Goal: Entertainment & Leisure: Browse casually

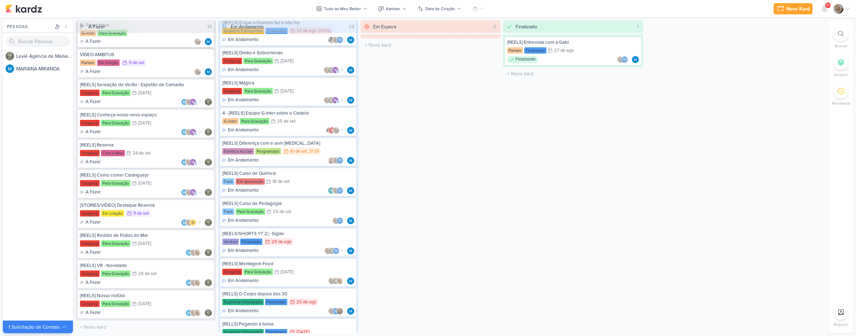
scroll to position [138, 0]
click at [165, 208] on div "[STORIES/VÍDEO] Destaque Reserva [GEOGRAPHIC_DATA] Em criação 11/9 [DATE] A Faz…" at bounding box center [146, 213] width 136 height 29
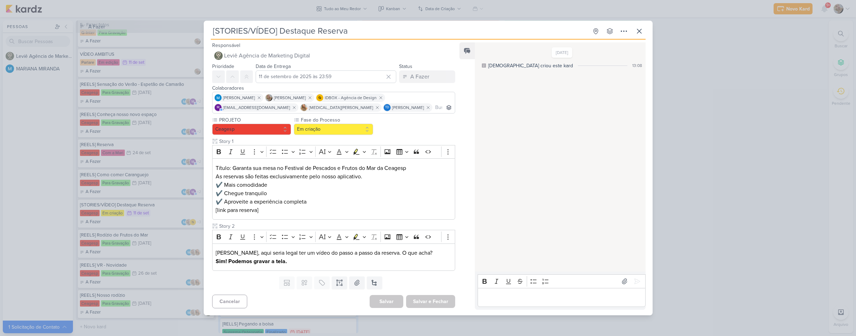
click at [47, 180] on div "[STORIES/VÍDEO] Destaque Reserva Criado por [DEMOGRAPHIC_DATA]" at bounding box center [428, 168] width 856 height 336
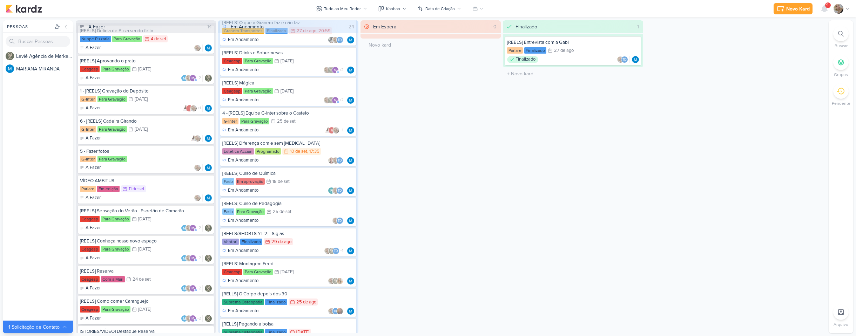
scroll to position [0, 0]
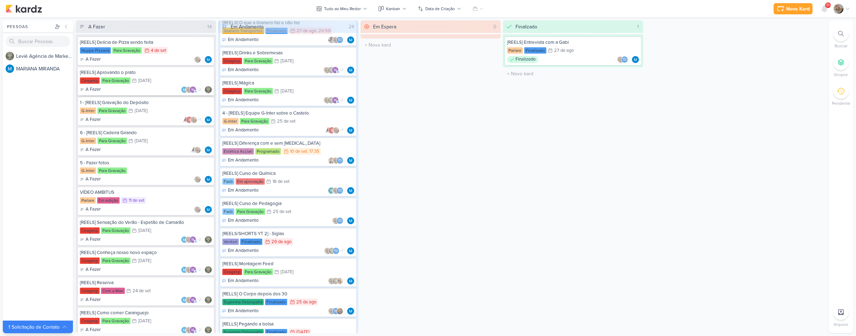
click at [143, 82] on div "[DATE]" at bounding box center [144, 81] width 13 height 5
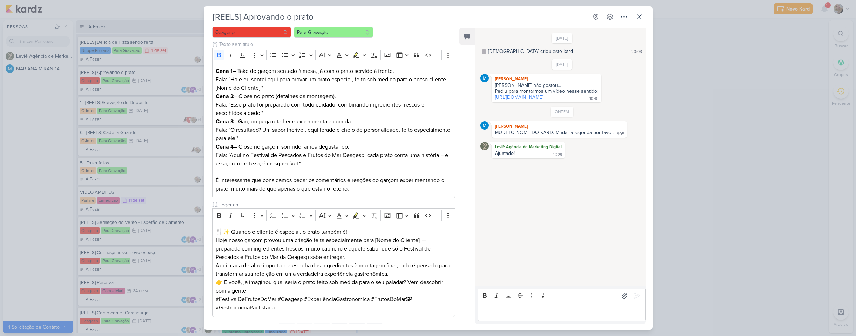
scroll to position [70, 0]
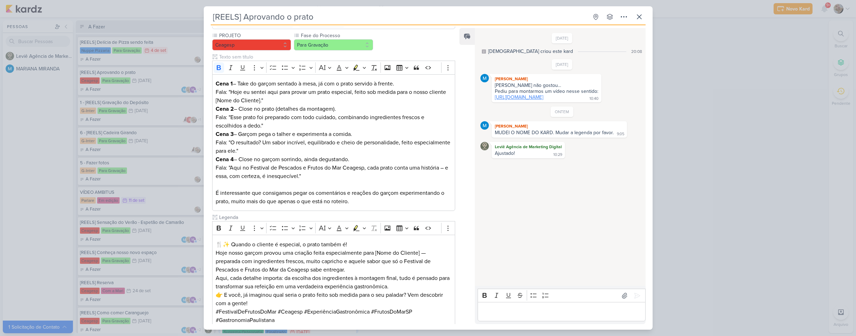
click at [535, 96] on link "[URL][DOMAIN_NAME]" at bounding box center [519, 97] width 48 height 6
click at [21, 162] on div "[REELS] Aprovando o prato Criado por [DEMOGRAPHIC_DATA]" at bounding box center [428, 168] width 856 height 336
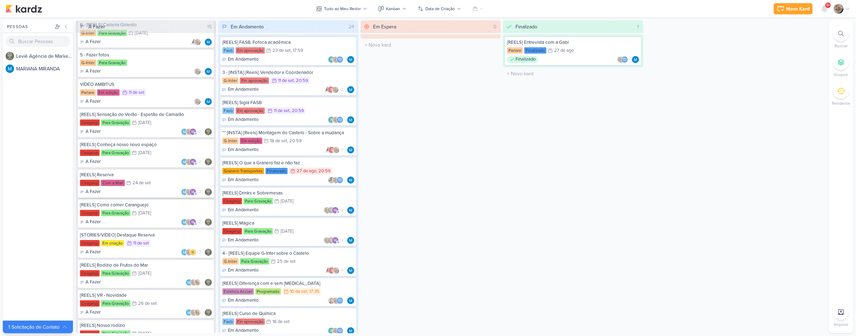
scroll to position [168, 0]
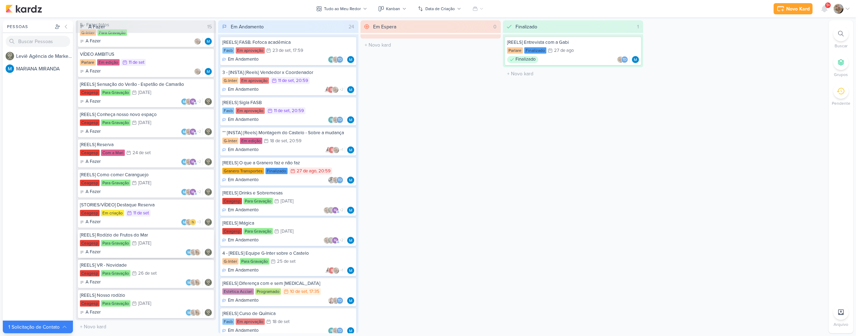
click at [151, 245] on div "[DATE]" at bounding box center [144, 243] width 13 height 5
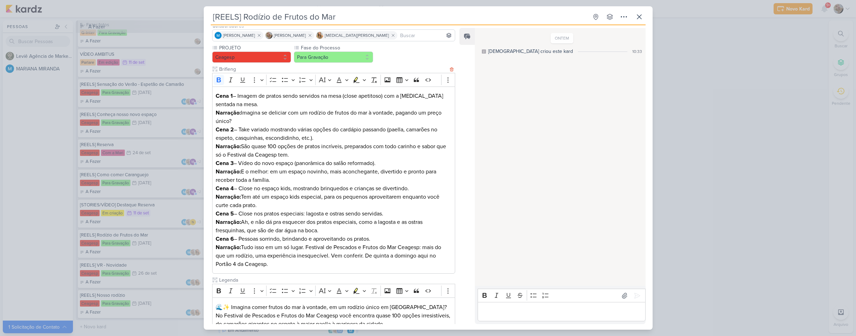
scroll to position [70, 0]
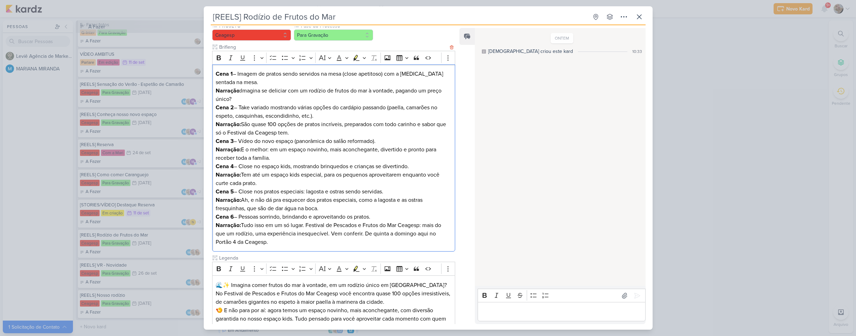
drag, startPoint x: 310, startPoint y: 89, endPoint x: 346, endPoint y: 96, distance: 36.1
click at [346, 96] on p "Cena 1 – Imagem de pratos sendo servidos na mesa (close apetitoso) com a [MEDIC…" at bounding box center [334, 87] width 236 height 34
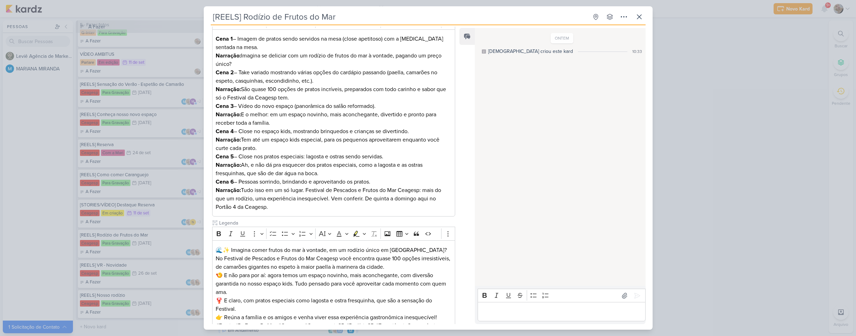
click at [20, 188] on div "[REELS] Rodízio de Frutos do Mar Criado por [DEMOGRAPHIC_DATA]" at bounding box center [428, 168] width 856 height 336
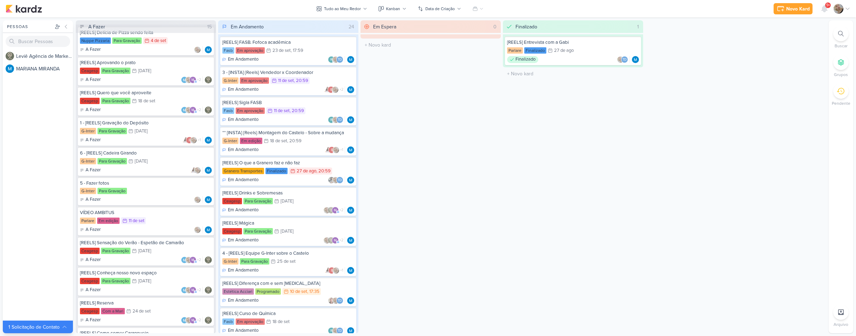
scroll to position [0, 0]
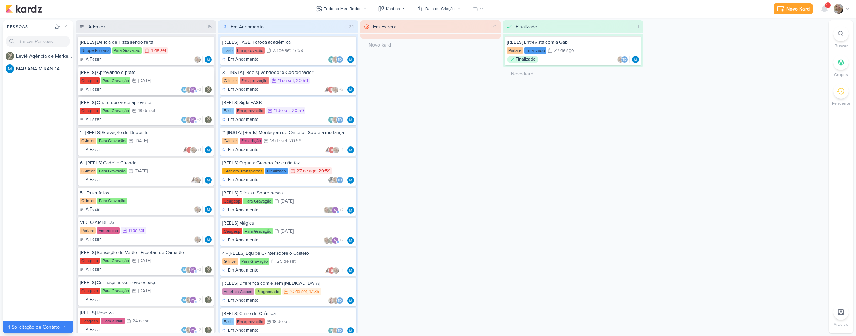
click at [154, 87] on div "A Fazer m +2" at bounding box center [146, 89] width 132 height 7
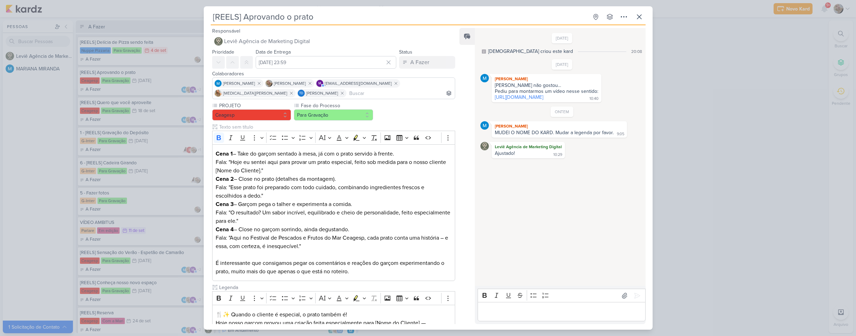
click at [40, 173] on div "[REELS] Aprovando o prato Criado por [DEMOGRAPHIC_DATA]" at bounding box center [428, 168] width 856 height 336
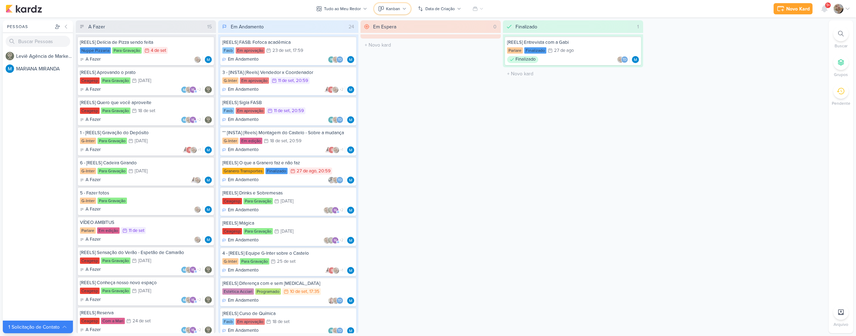
click at [393, 12] on button "Kanban" at bounding box center [392, 8] width 36 height 11
click at [399, 63] on div "Calendário" at bounding box center [400, 60] width 23 height 7
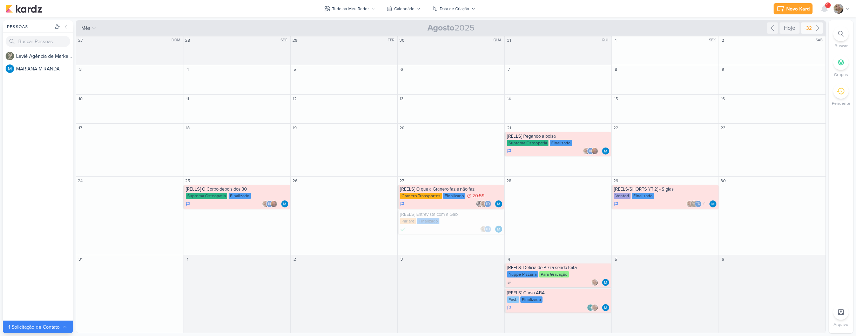
click at [817, 30] on icon at bounding box center [817, 28] width 8 height 8
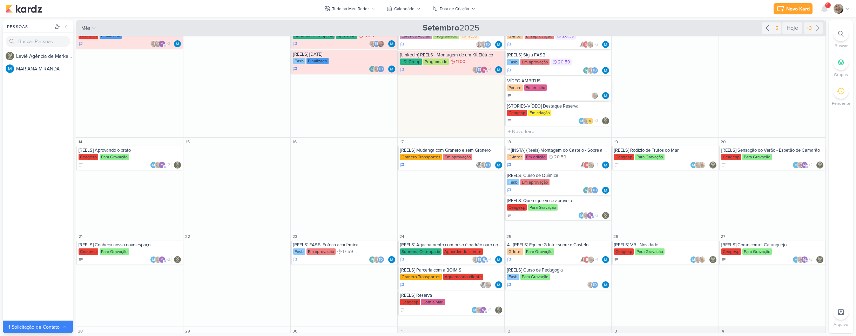
scroll to position [105, 0]
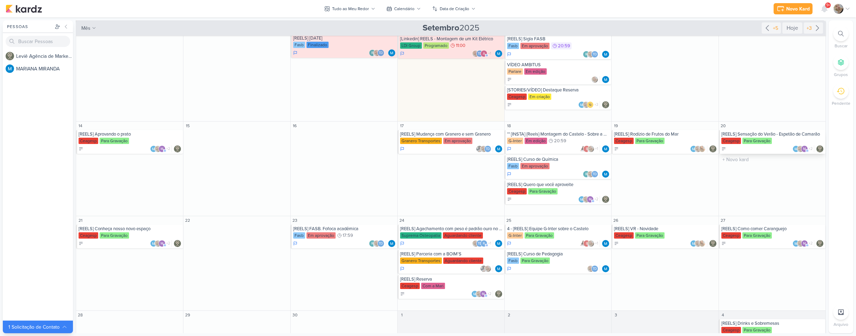
click at [755, 147] on div "m +2" at bounding box center [772, 149] width 103 height 7
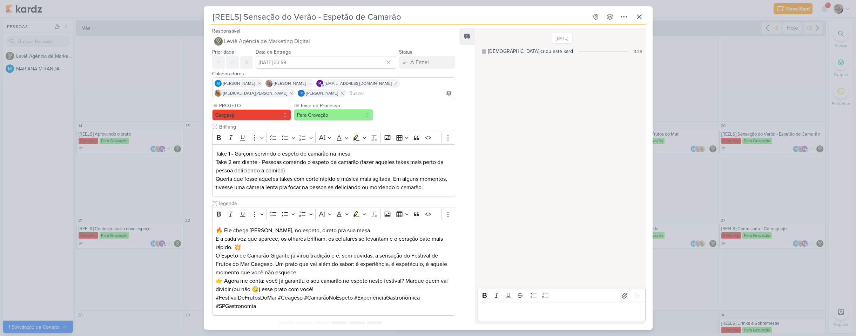
click at [711, 183] on div "[REELS] Sensação do Verão - Espetão de Camarão Criado por [DEMOGRAPHIC_DATA]" at bounding box center [428, 168] width 856 height 336
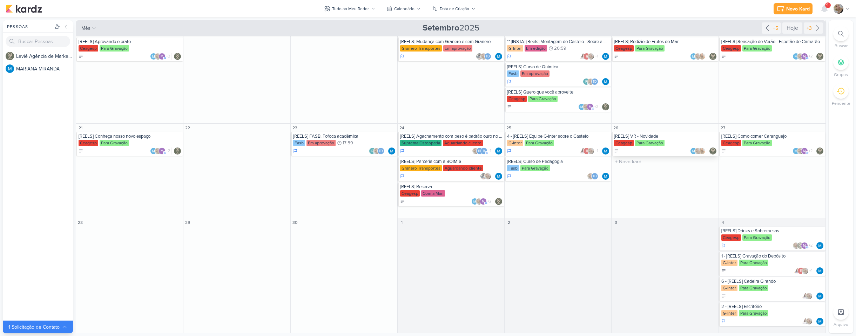
scroll to position [203, 0]
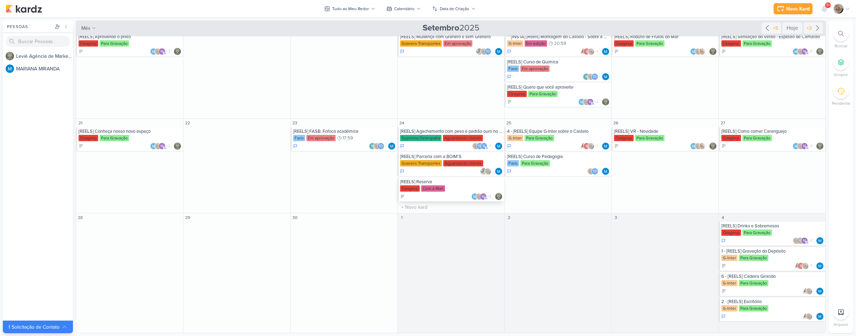
click at [454, 188] on div "Ceagesp Com a Mari" at bounding box center [451, 188] width 103 height 7
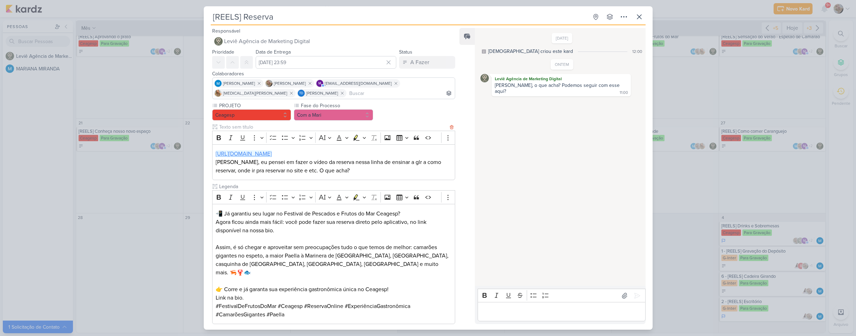
click at [272, 154] on link "[URL][DOMAIN_NAME]" at bounding box center [244, 153] width 56 height 7
click at [130, 206] on div "[REELS] Reserva Criado por [DEMOGRAPHIC_DATA]" at bounding box center [428, 168] width 856 height 336
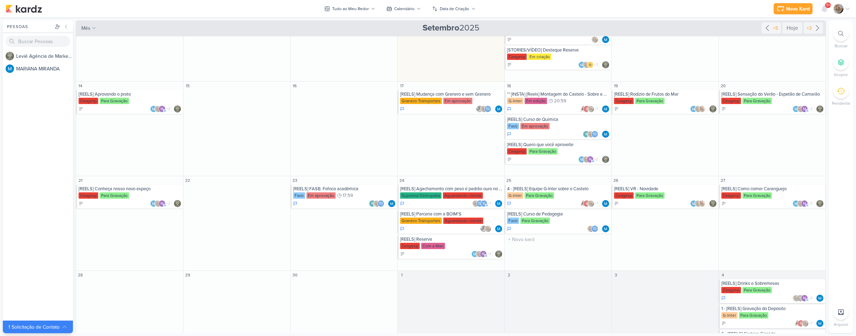
scroll to position [133, 0]
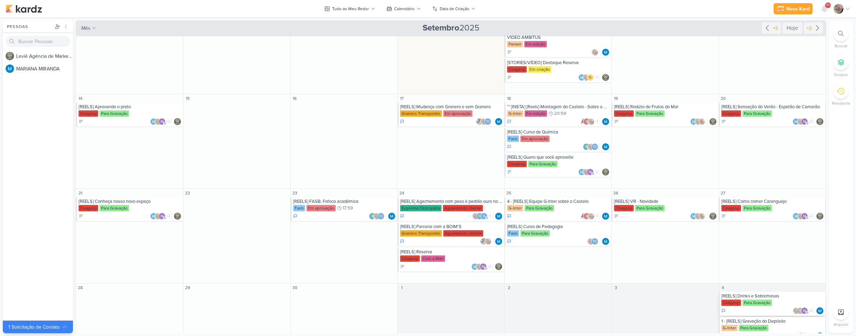
click at [783, 300] on div "Ceagesp Para Gravação" at bounding box center [772, 303] width 103 height 7
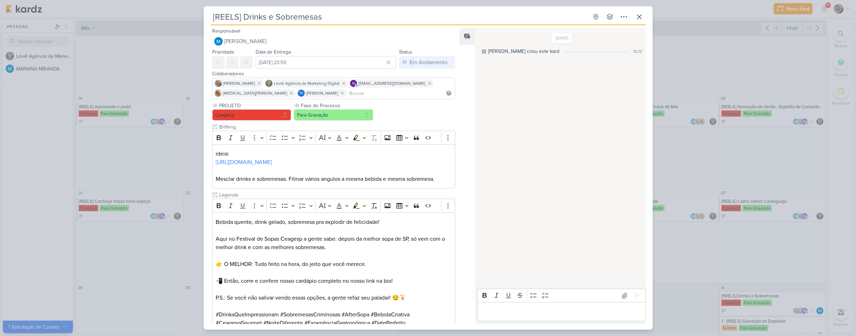
click at [711, 156] on div "[REELS] Drinks e Sobremesas Criado por MARIANA" at bounding box center [428, 168] width 856 height 336
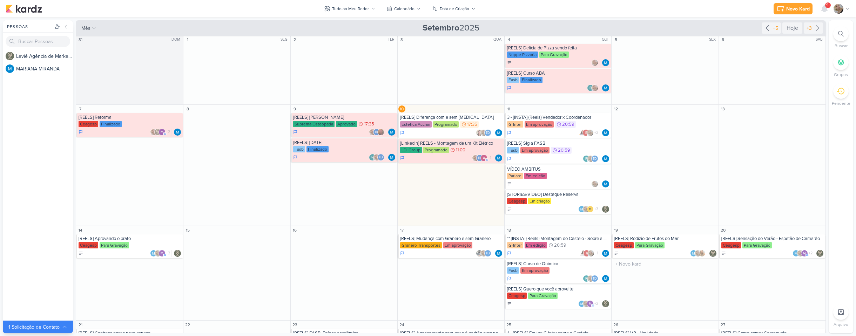
scroll to position [0, 0]
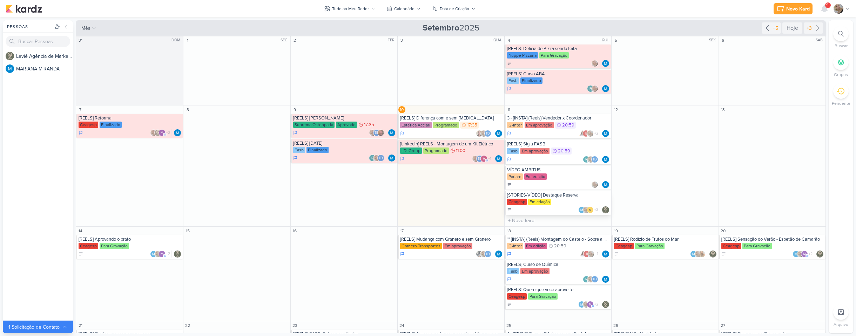
click at [561, 201] on div "Ceagesp Em criação" at bounding box center [558, 202] width 103 height 7
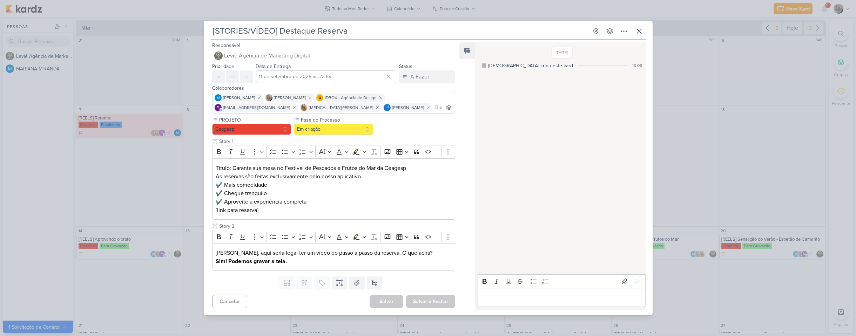
click at [753, 136] on div "[STORIES/VÍDEO] Destaque Reserva Criado por [DEMOGRAPHIC_DATA]" at bounding box center [428, 168] width 856 height 336
